Goal: Ask a question

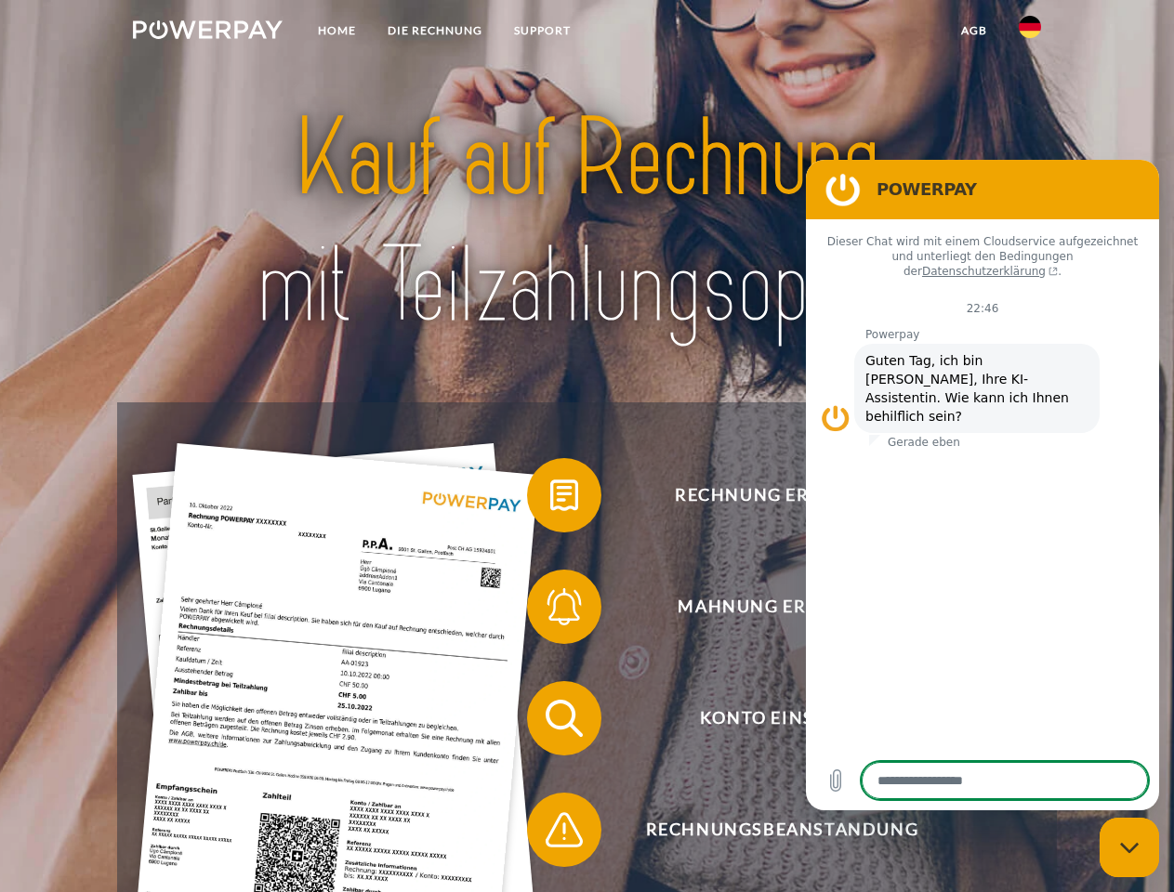
click at [207, 33] on img at bounding box center [208, 29] width 150 height 19
click at [1030, 33] on img at bounding box center [1029, 27] width 22 height 22
click at [973, 31] on link "agb" at bounding box center [974, 30] width 58 height 33
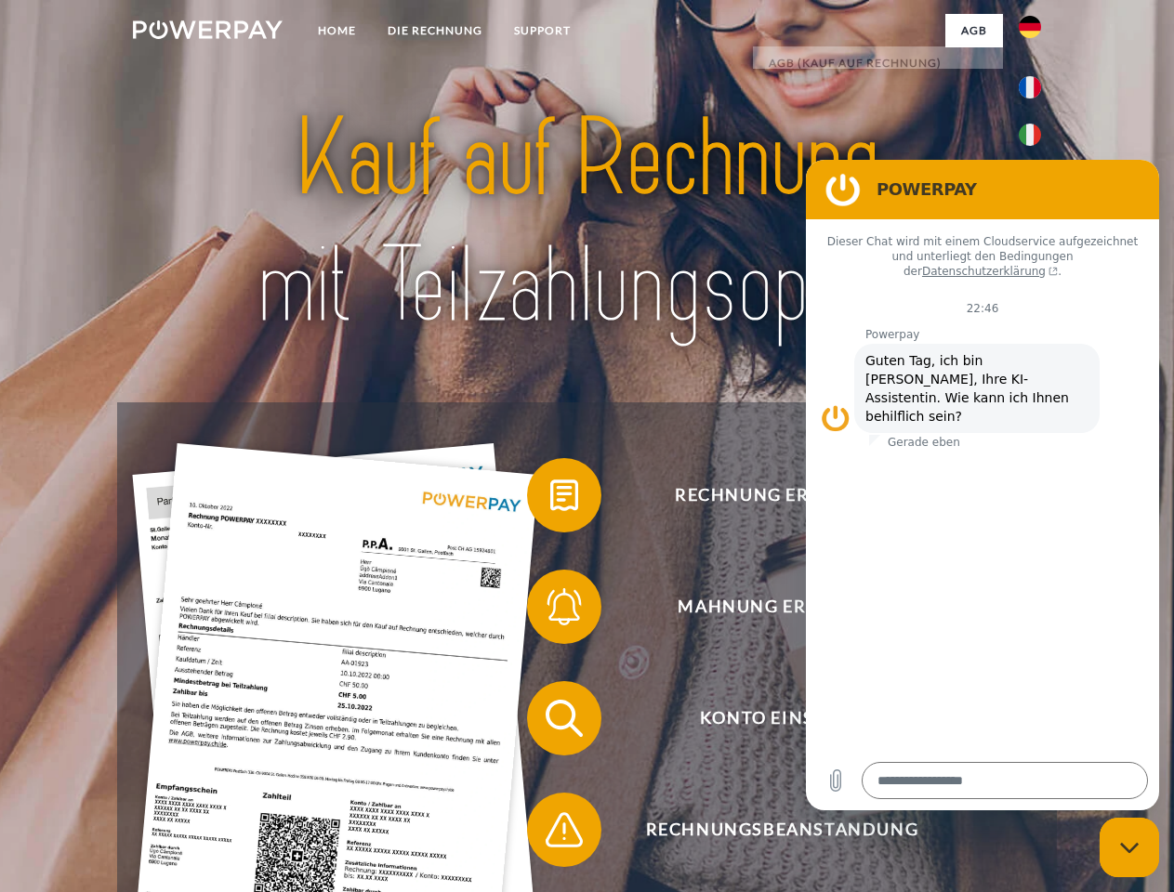
click at [550, 499] on span at bounding box center [536, 495] width 93 height 93
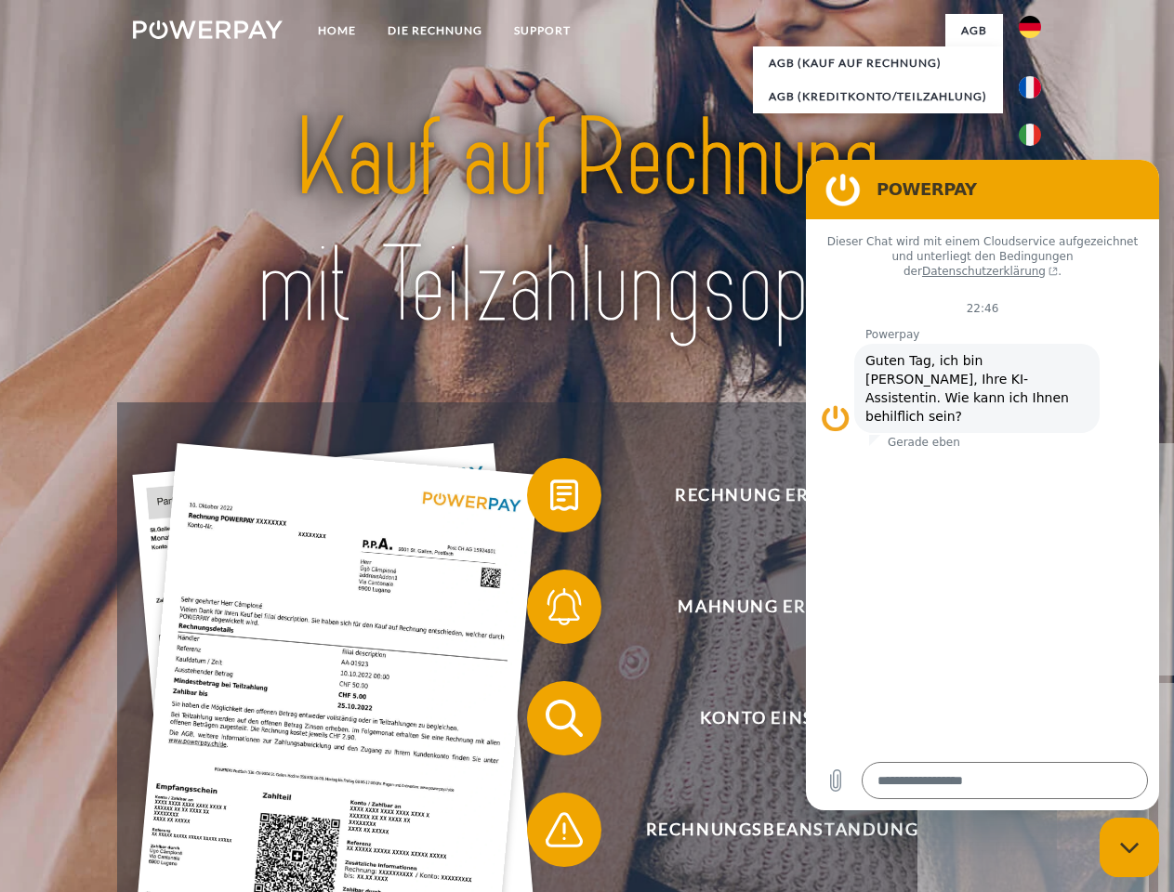
click at [550, 610] on span at bounding box center [536, 606] width 93 height 93
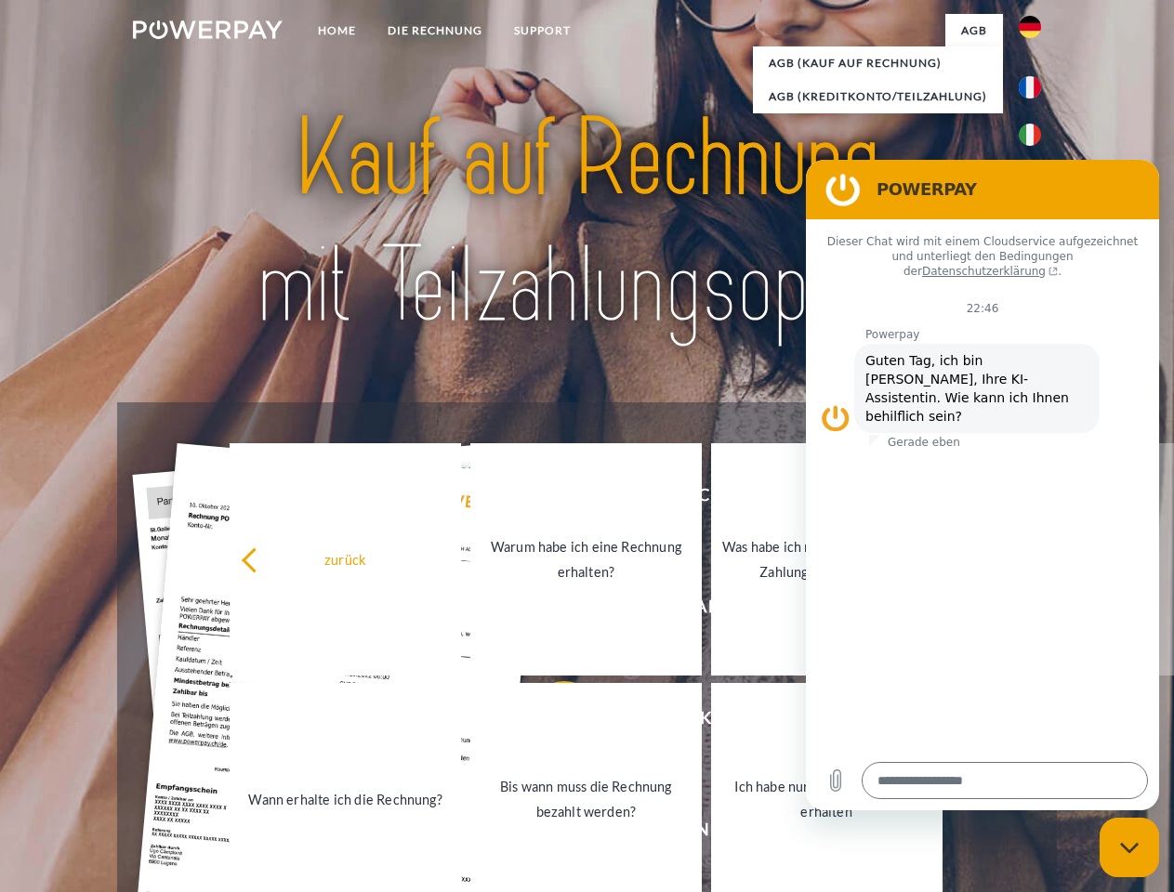
click at [550, 722] on link "Bis wann muss die Rechnung bezahlt werden?" at bounding box center [585, 799] width 231 height 232
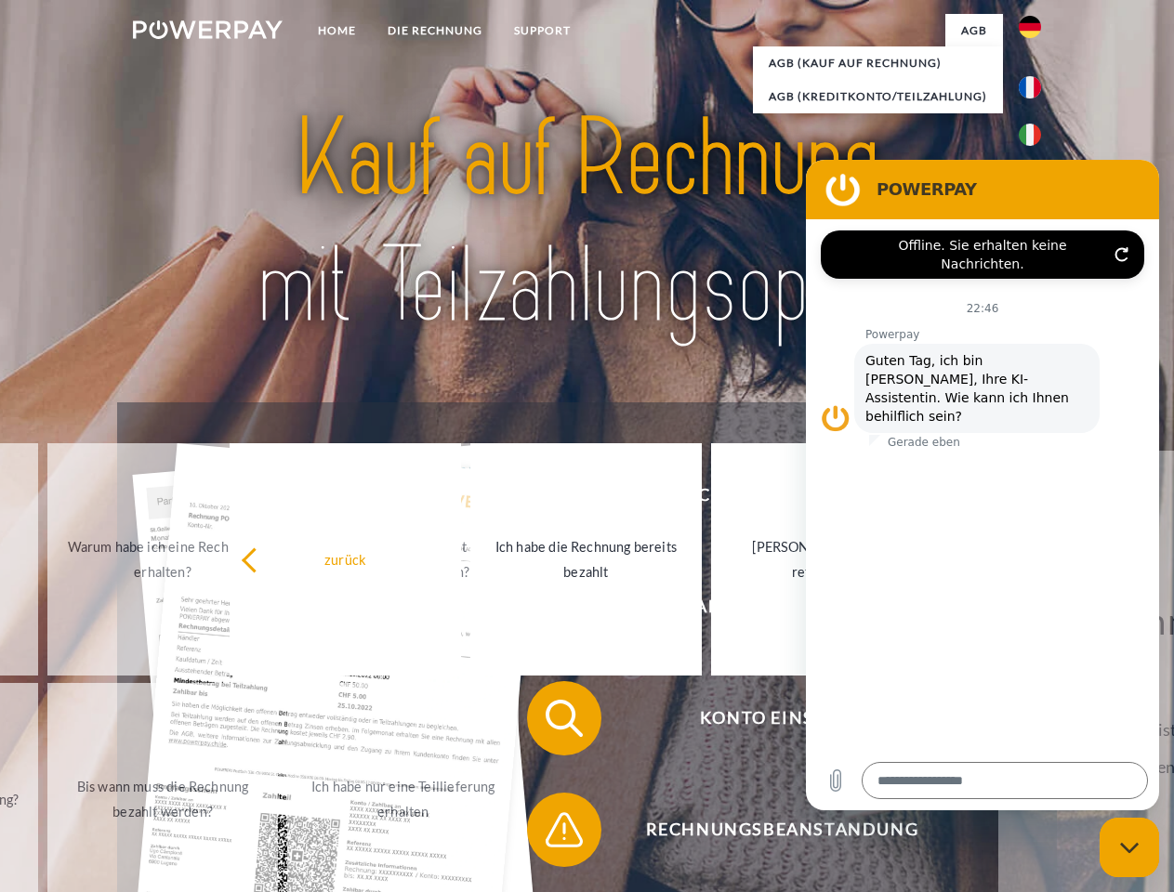
click at [550, 833] on span at bounding box center [536, 829] width 93 height 93
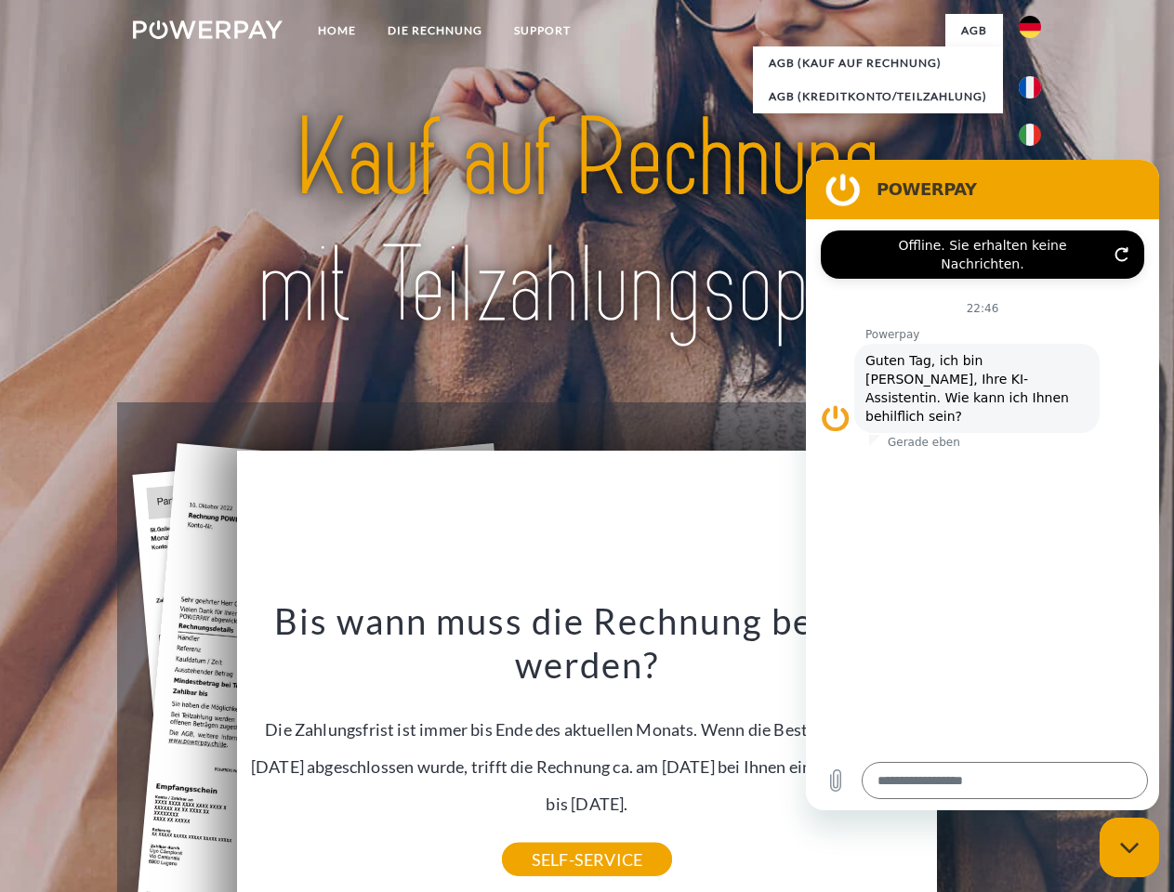
click at [1129, 847] on icon "Messaging-Fenster schließen" at bounding box center [1130, 848] width 20 height 12
type textarea "*"
